Goal: Check status: Check status

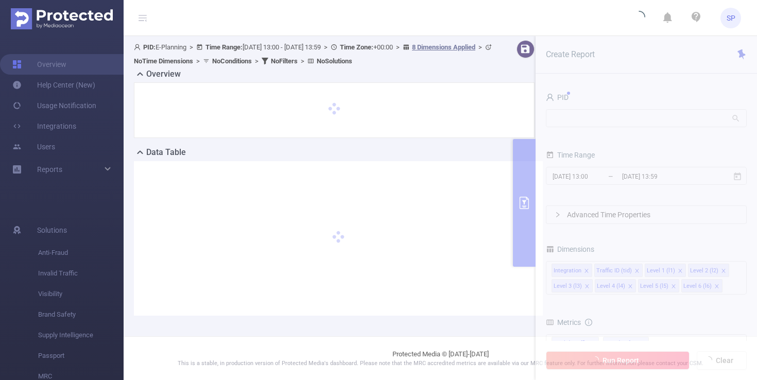
click at [441, 15] on header "SP" at bounding box center [378, 18] width 757 height 36
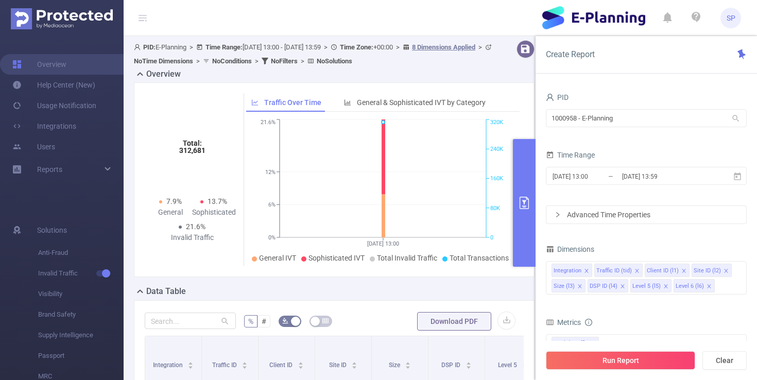
click at [582, 173] on input "[DATE] 13:00" at bounding box center [593, 176] width 83 height 14
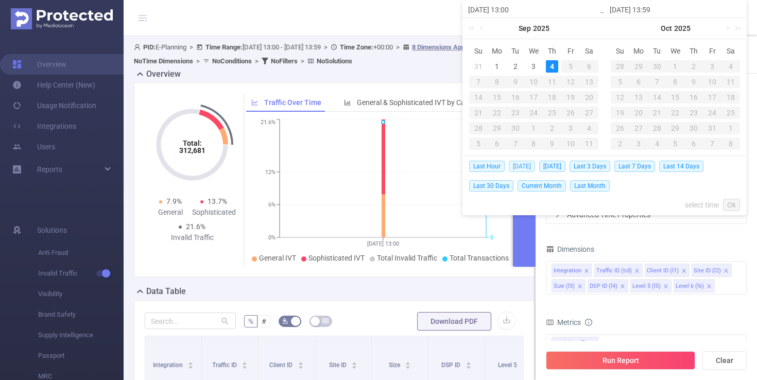
click at [517, 170] on span "[DATE]" at bounding box center [522, 166] width 26 height 11
type input "[DATE] 00:00"
type input "[DATE] 23:59"
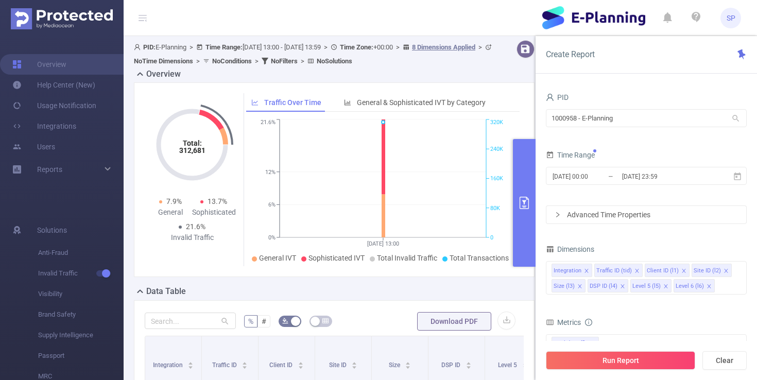
click at [518, 166] on button "primary" at bounding box center [524, 203] width 23 height 128
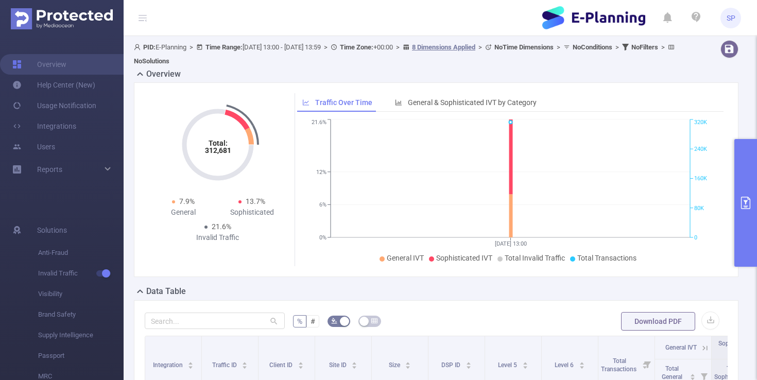
click at [745, 165] on button "primary" at bounding box center [746, 203] width 23 height 128
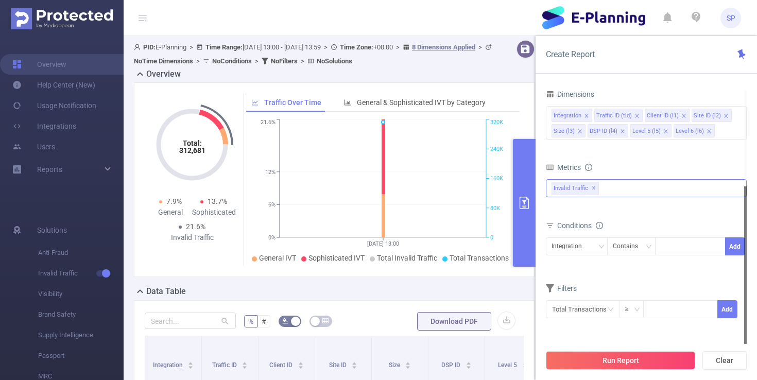
click at [615, 191] on div "Invalid Traffic ✕" at bounding box center [646, 188] width 201 height 18
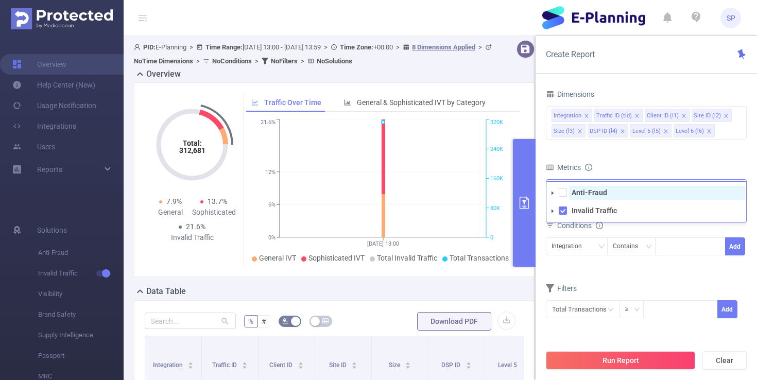
click at [580, 193] on strong "Anti-Fraud" at bounding box center [590, 193] width 36 height 8
click at [644, 163] on div "Metrics" at bounding box center [646, 168] width 201 height 17
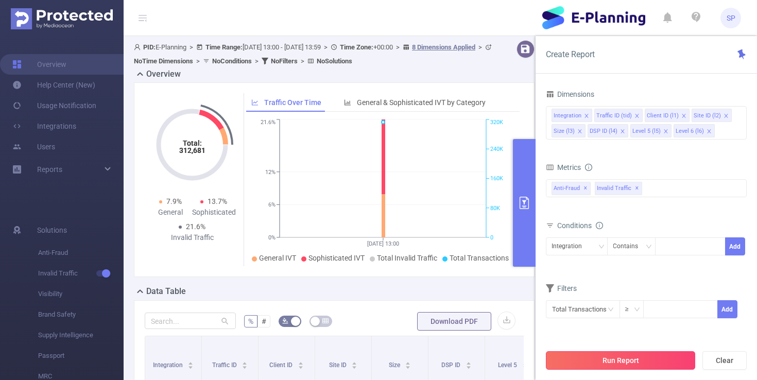
click at [595, 362] on button "Run Report" at bounding box center [620, 360] width 149 height 19
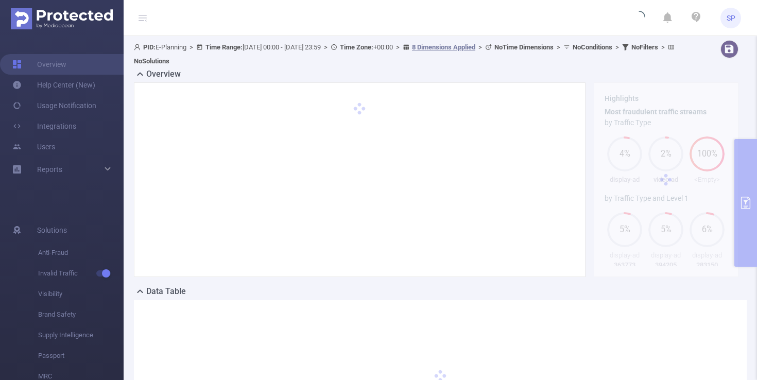
click at [654, 65] on div "PID: E-Planning > Time Range: [DATE] 00:00 - [DATE] 23:59 > Time Zone: +00:00 >…" at bounding box center [411, 54] width 554 height 28
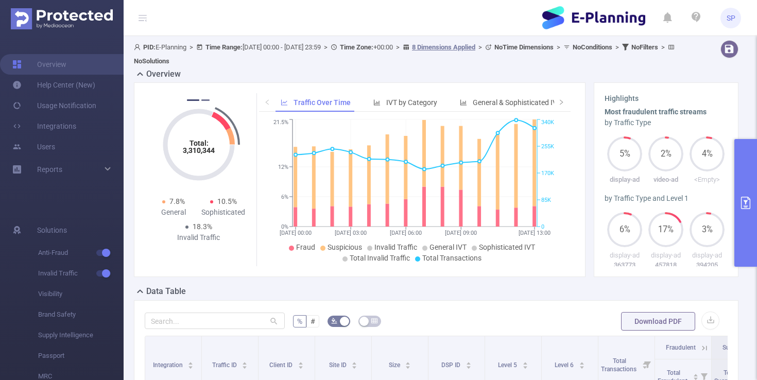
click at [206, 99] on button "2" at bounding box center [205, 100] width 8 height 2
click at [280, 21] on header "SP" at bounding box center [378, 18] width 757 height 36
